Goal: Book appointment/travel/reservation

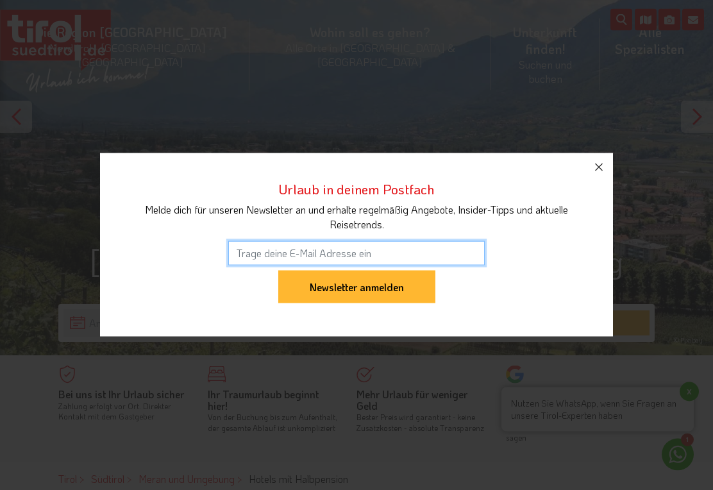
scroll to position [155, 0]
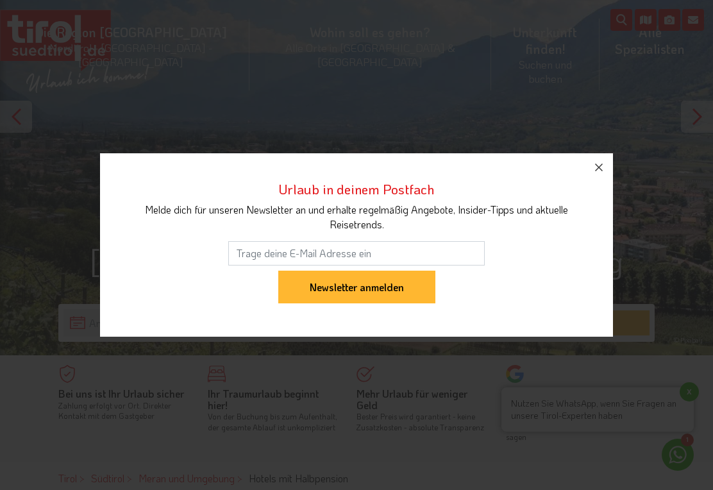
click at [601, 173] on icon "button" at bounding box center [598, 167] width 15 height 15
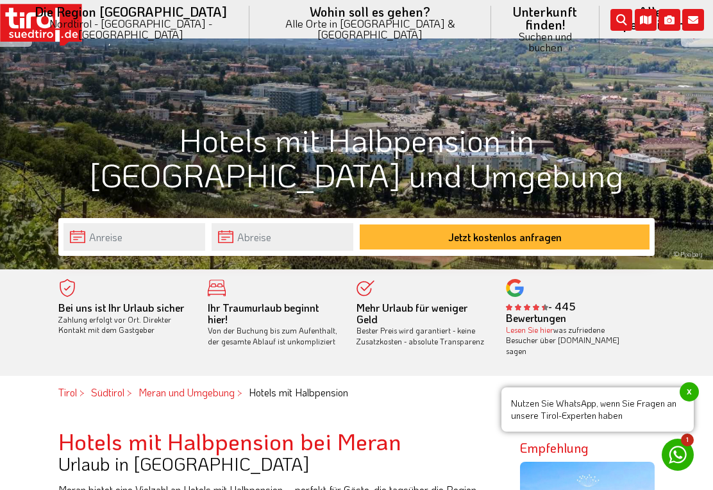
scroll to position [261, 0]
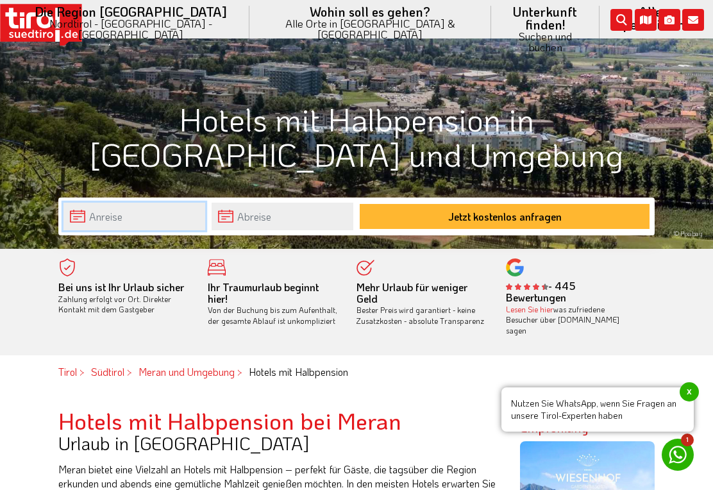
click at [81, 216] on input "text" at bounding box center [134, 217] width 142 height 28
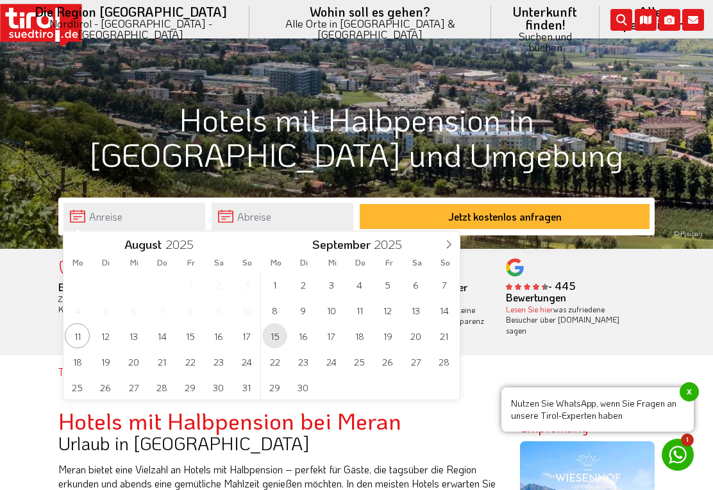
click at [269, 335] on span "15" at bounding box center [274, 335] width 25 height 25
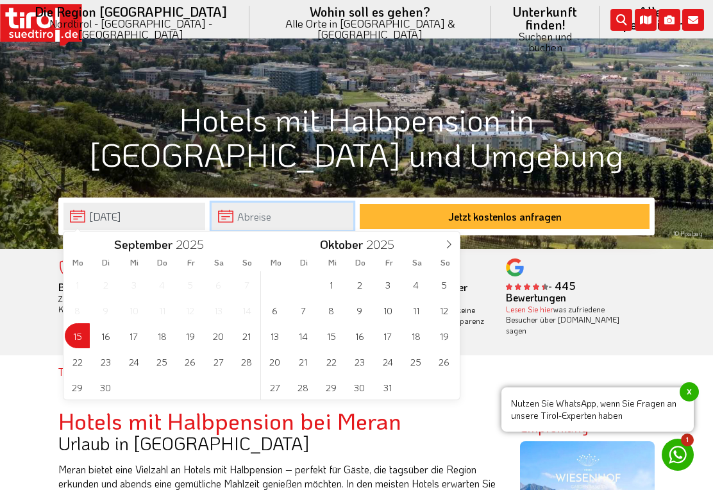
click at [246, 224] on input "text" at bounding box center [283, 217] width 142 height 28
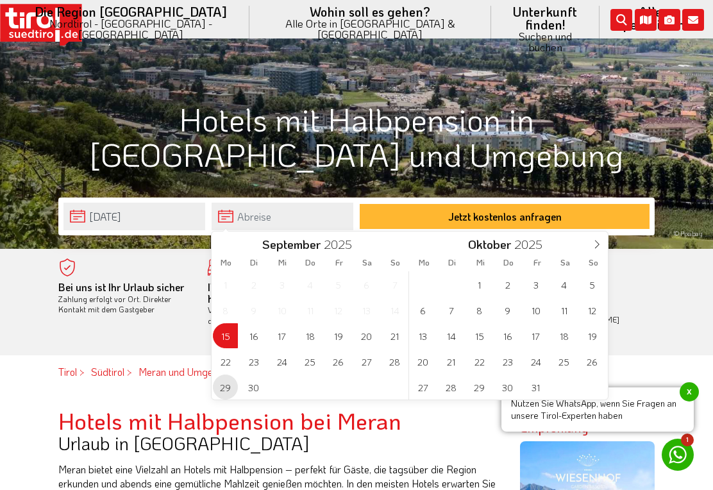
click at [220, 381] on span "29" at bounding box center [225, 387] width 25 height 25
type input "15-09-2025"
type input "29-09-2025"
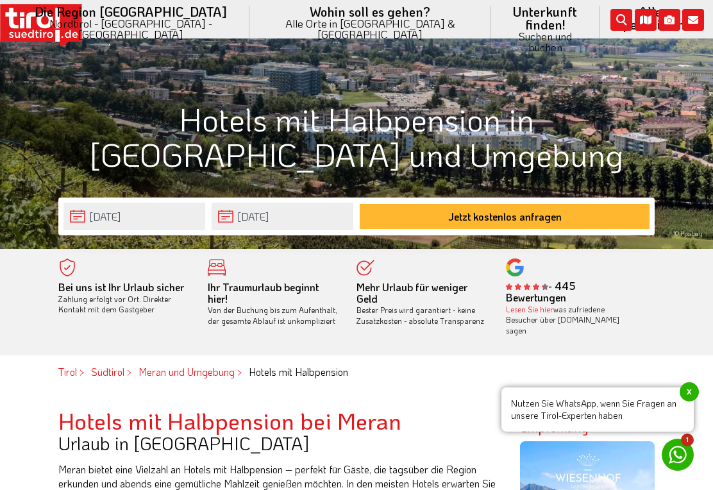
click at [586, 219] on button "Jetzt kostenlos anfragen" at bounding box center [505, 216] width 290 height 25
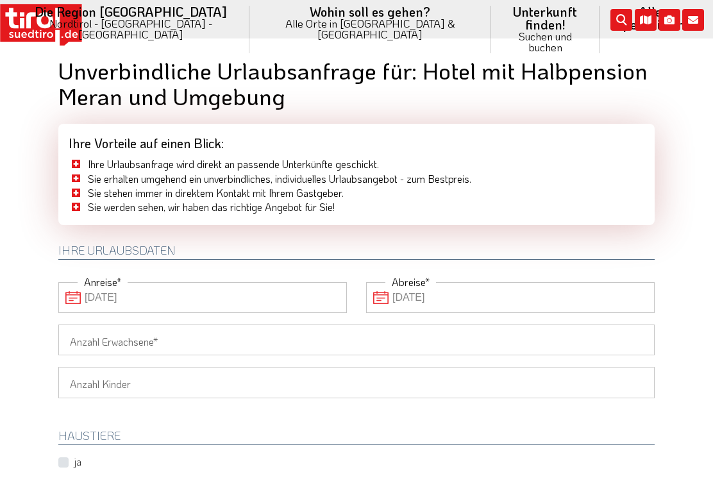
click at [90, 332] on input "Anzahl Erwachsene" at bounding box center [356, 339] width 596 height 31
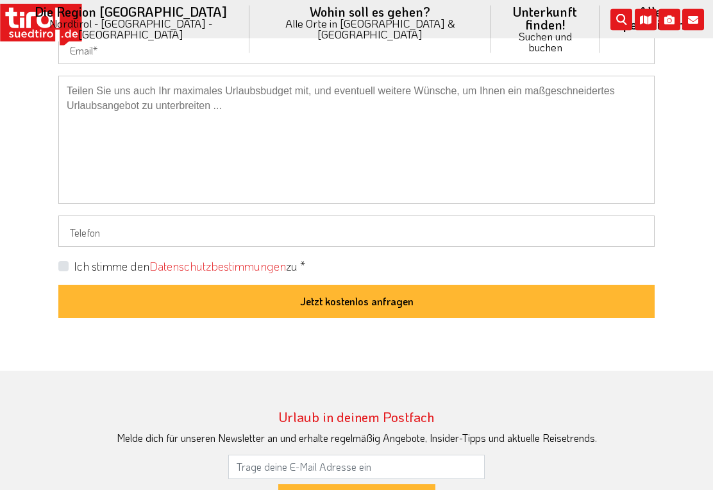
scroll to position [1011, 0]
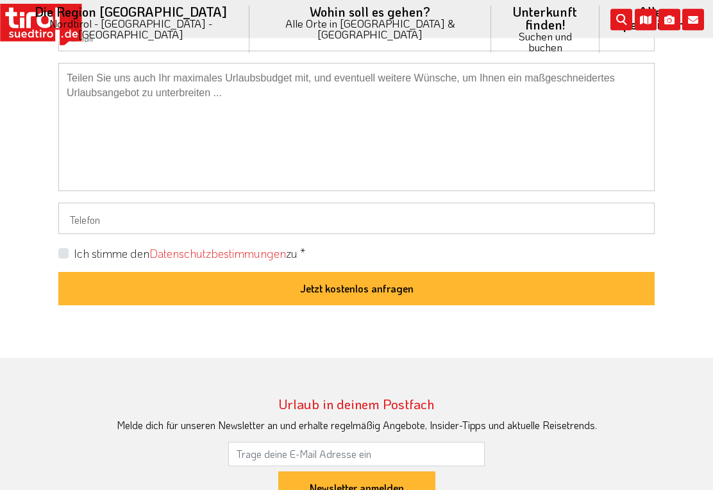
type input "2"
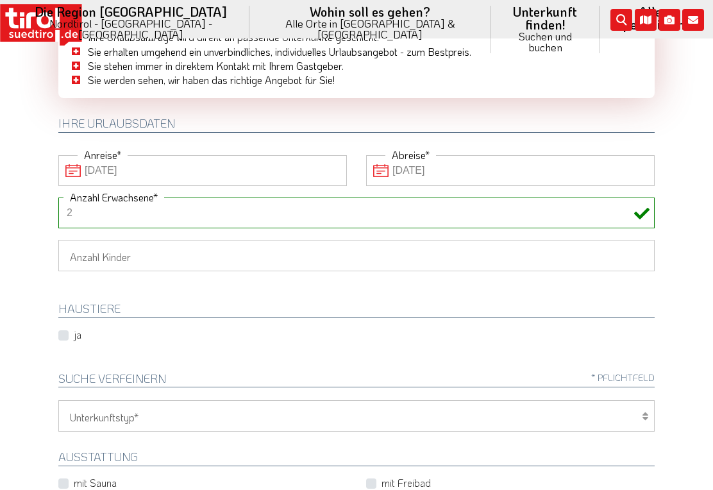
scroll to position [0, 0]
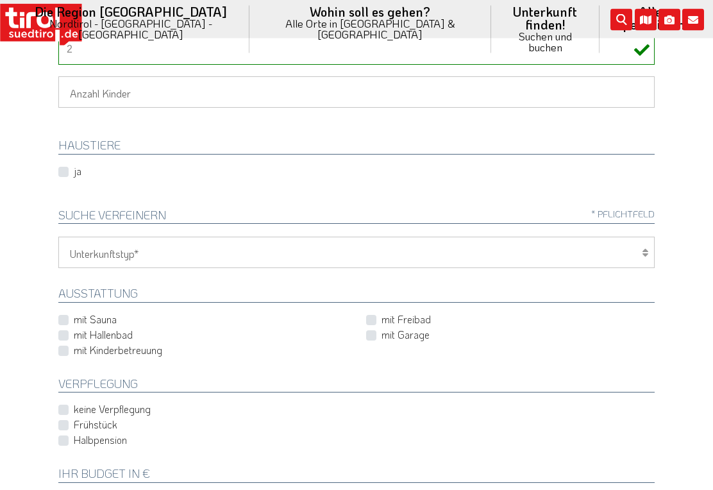
click at [650, 255] on select "Hotel 1-3 Sterne Hotel 4-5 Sterne Ferienwohnung Chalet/Ferienhaus Bauernhöfe" at bounding box center [356, 252] width 596 height 31
select select "4"
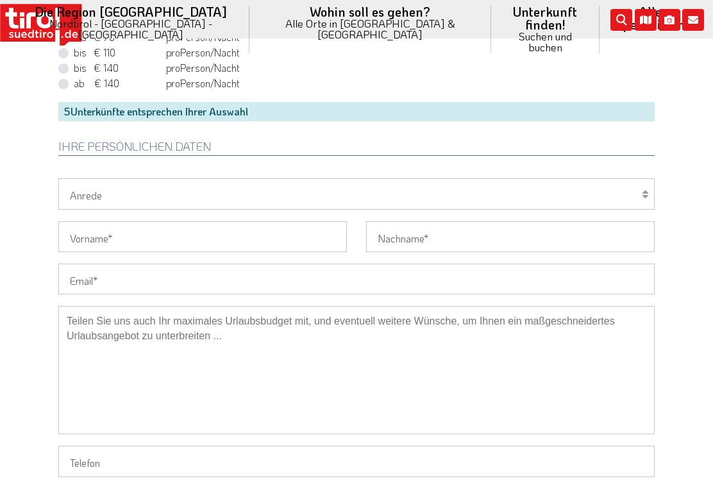
scroll to position [730, 0]
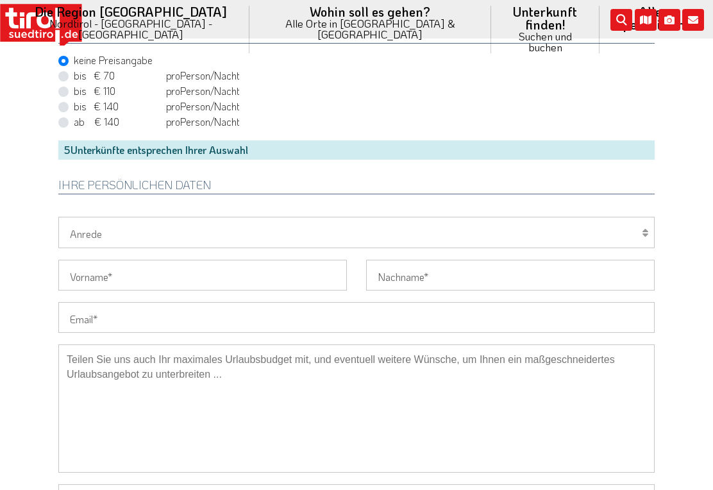
click at [101, 147] on div "5 Unterkünfte entsprechen Ihrer Auswahl" at bounding box center [356, 149] width 596 height 19
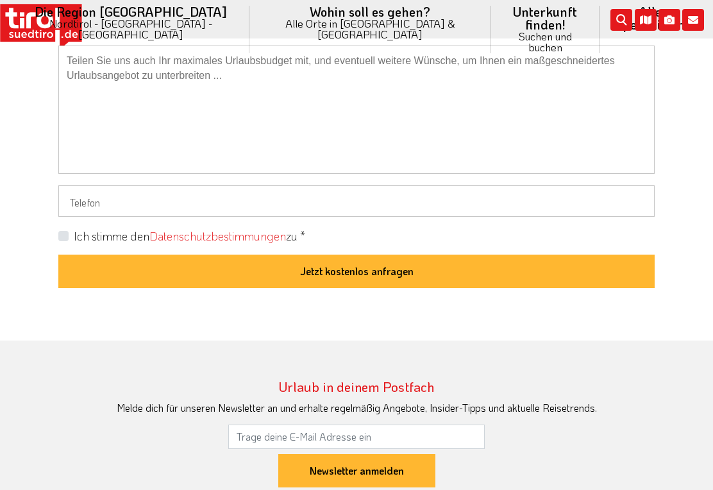
click at [592, 267] on button "Jetzt kostenlos anfragen" at bounding box center [356, 271] width 596 height 33
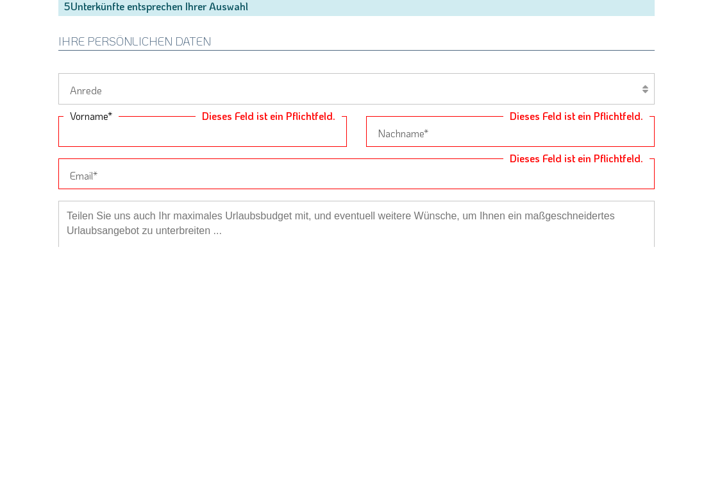
scroll to position [603, 0]
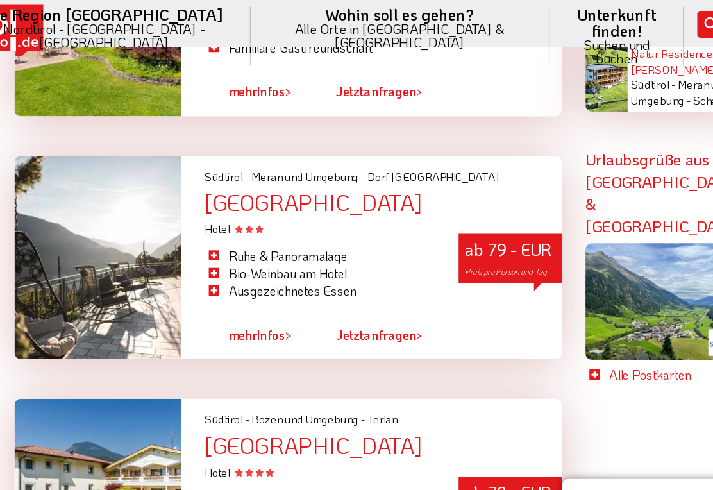
scroll to position [2605, 0]
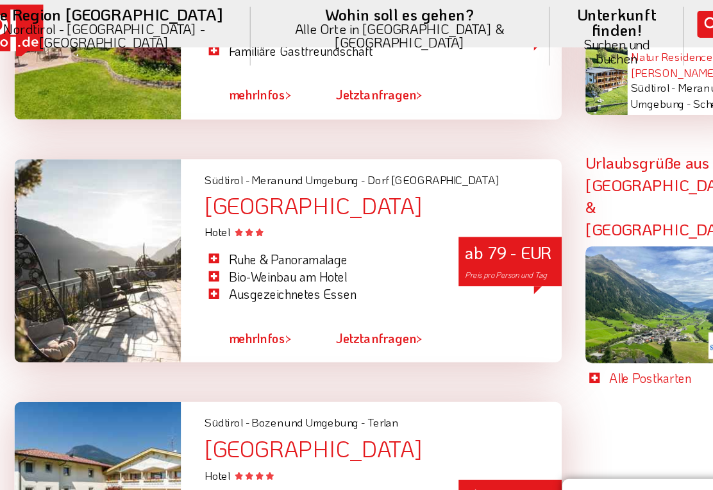
click at [58, 137] on div at bounding box center [125, 211] width 135 height 165
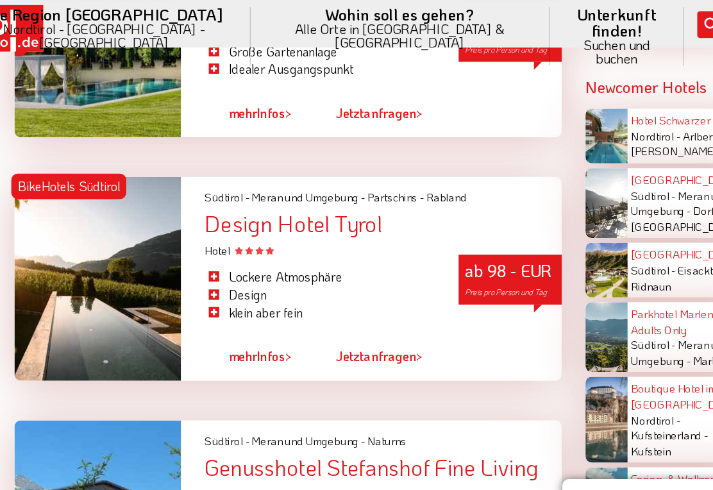
scroll to position [1769, 0]
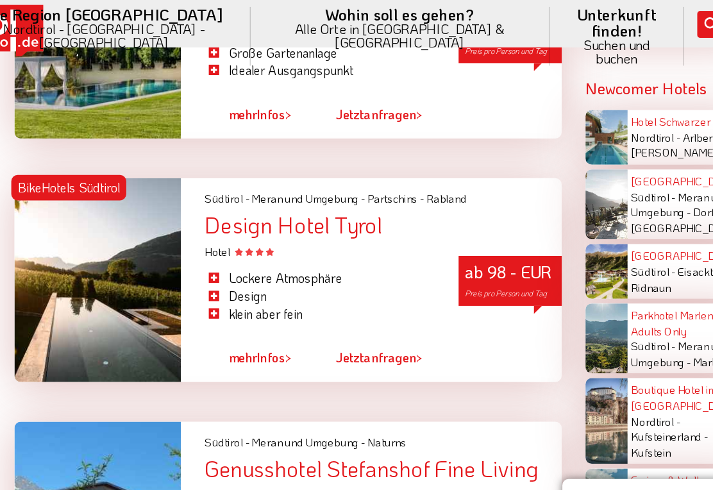
click at [58, 153] on div at bounding box center [125, 226] width 135 height 165
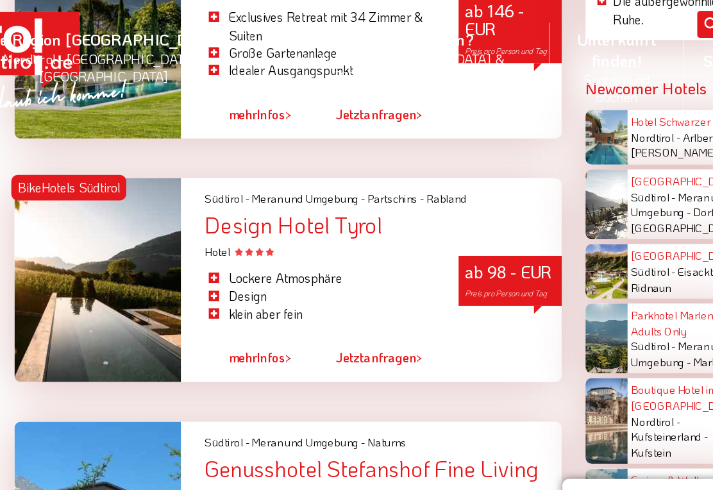
scroll to position [1675, 0]
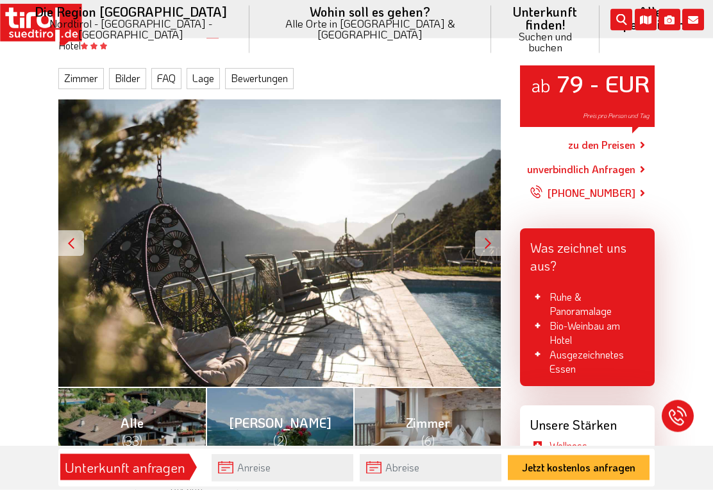
scroll to position [177, 0]
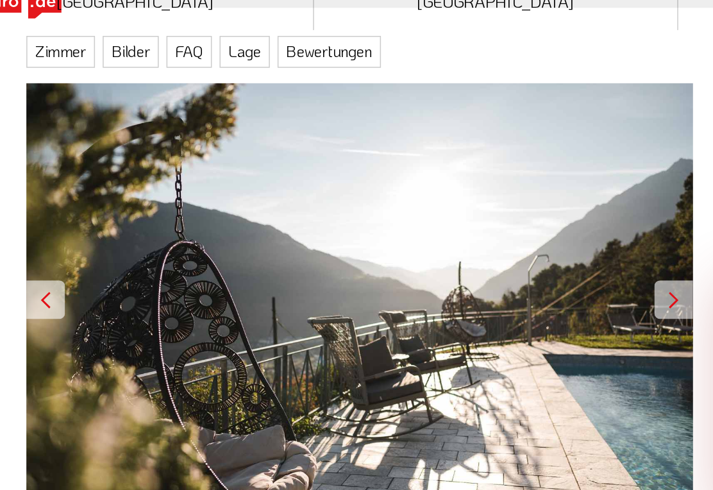
click at [475, 219] on div at bounding box center [488, 232] width 26 height 26
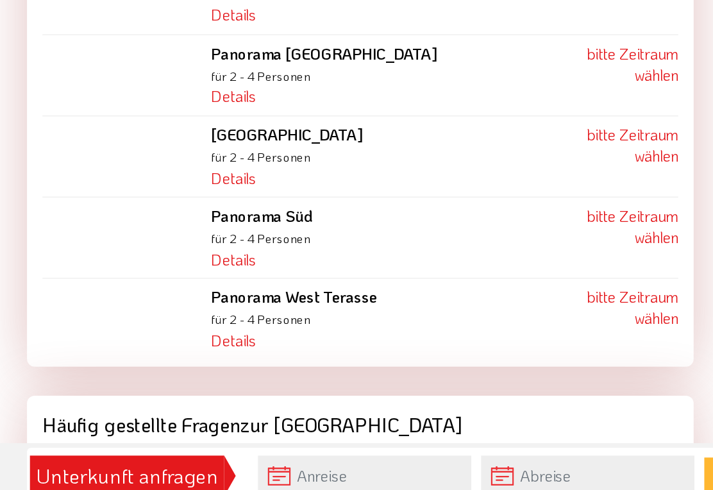
scroll to position [1343, 0]
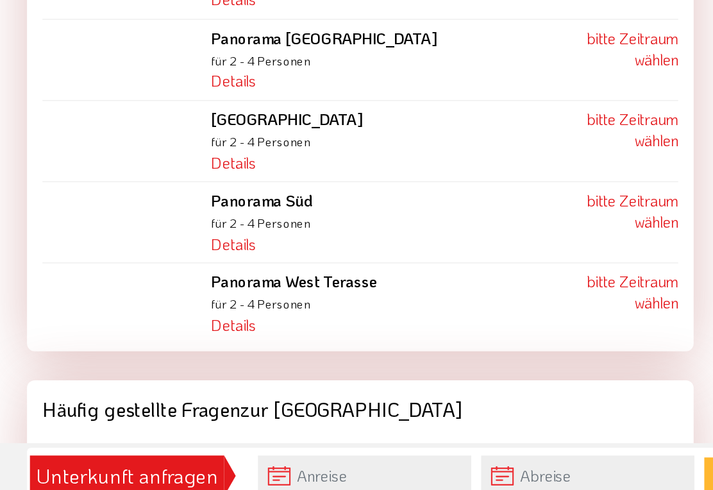
click at [181, 360] on link "Details" at bounding box center [196, 366] width 30 height 13
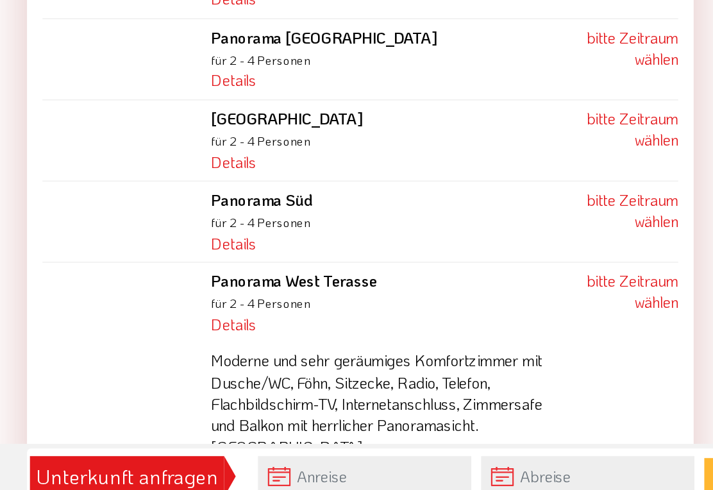
click at [181, 306] on link "Details" at bounding box center [196, 312] width 30 height 13
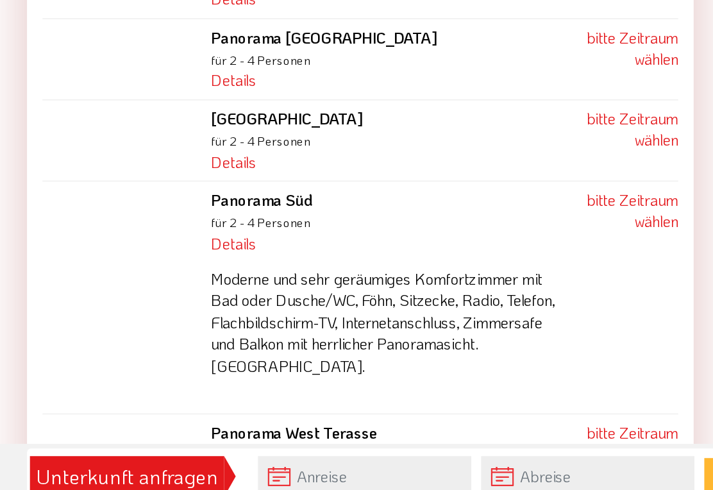
scroll to position [1343, 0]
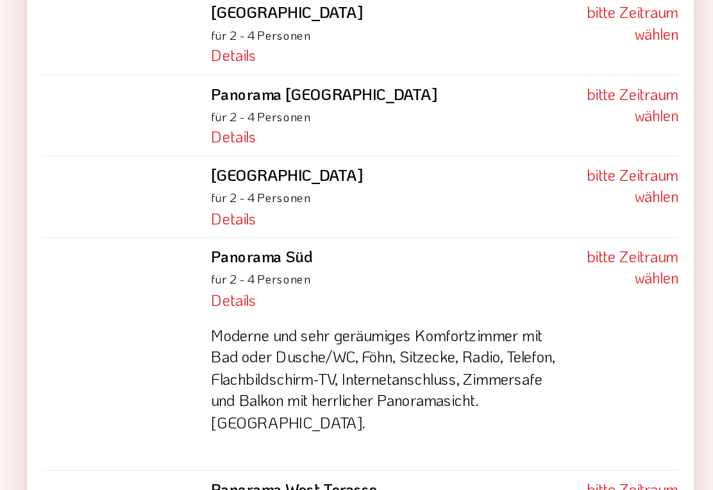
click at [181, 278] on b "Panorama Süd" at bounding box center [215, 284] width 68 height 13
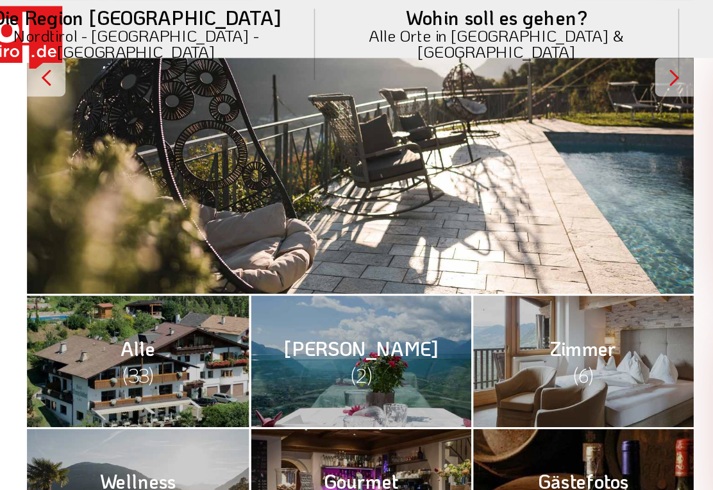
scroll to position [313, 0]
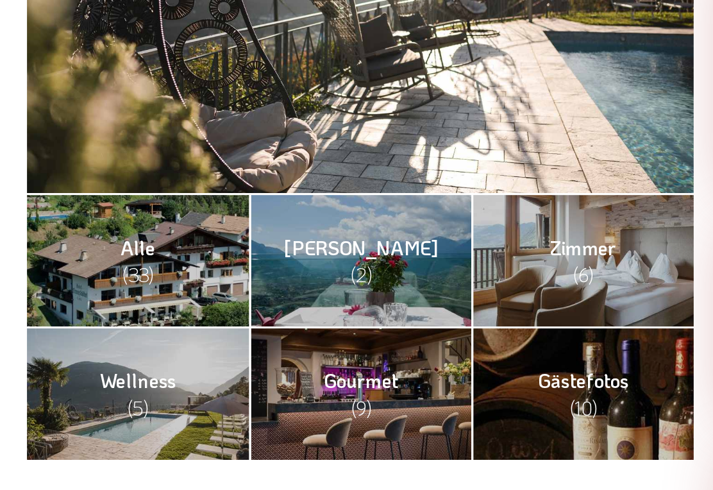
click at [58, 219] on link "Alle (33)" at bounding box center [131, 263] width 147 height 88
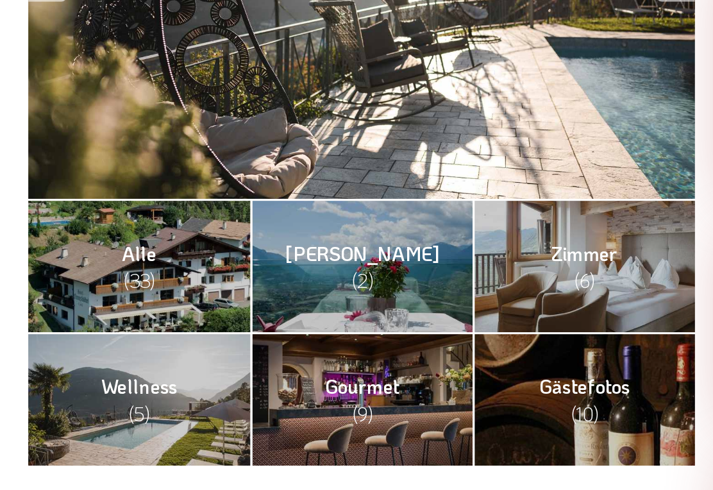
click at [442, 219] on link "Zimmer (6)" at bounding box center [426, 263] width 147 height 88
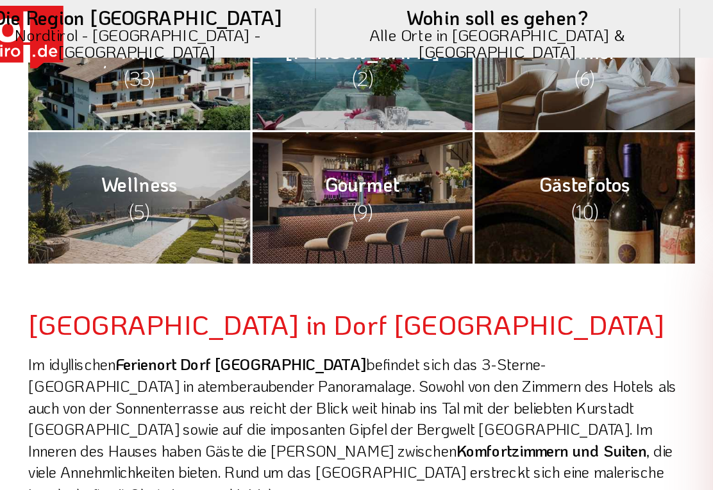
scroll to position [500, 0]
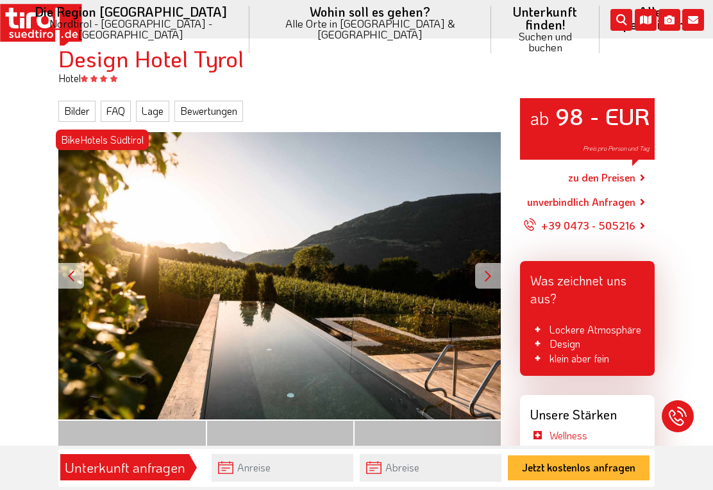
scroll to position [133, 0]
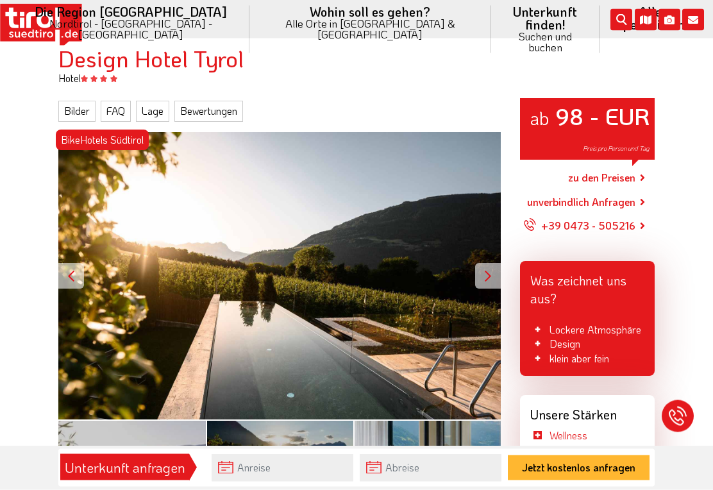
click at [70, 265] on div at bounding box center [71, 277] width 26 height 26
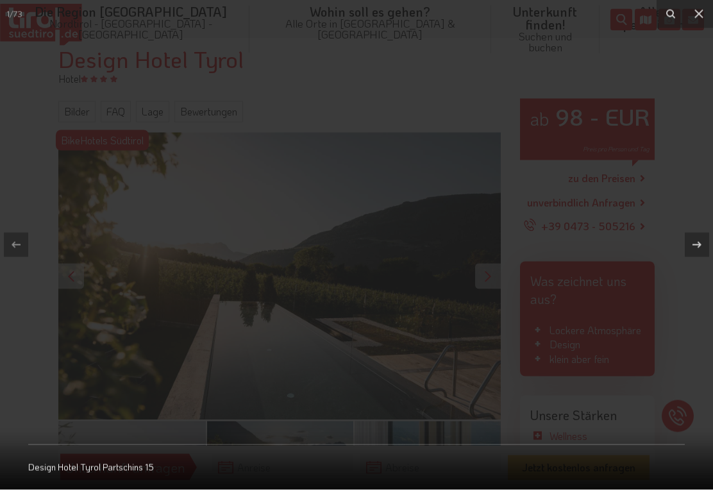
scroll to position [133, 0]
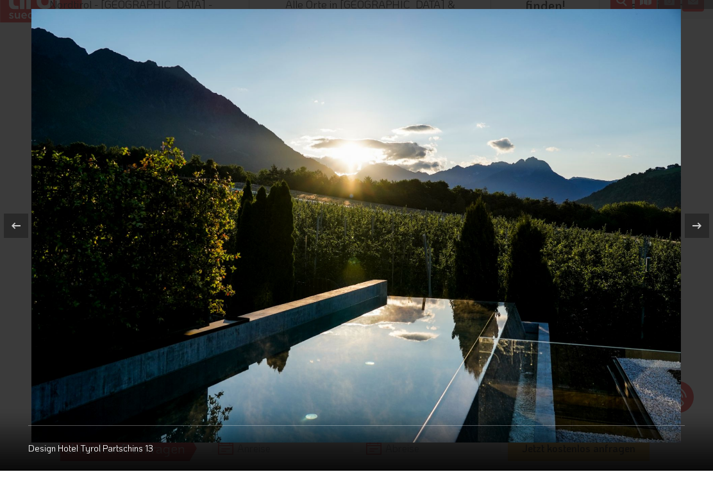
scroll to position [153, 0]
